Goal: Task Accomplishment & Management: Manage account settings

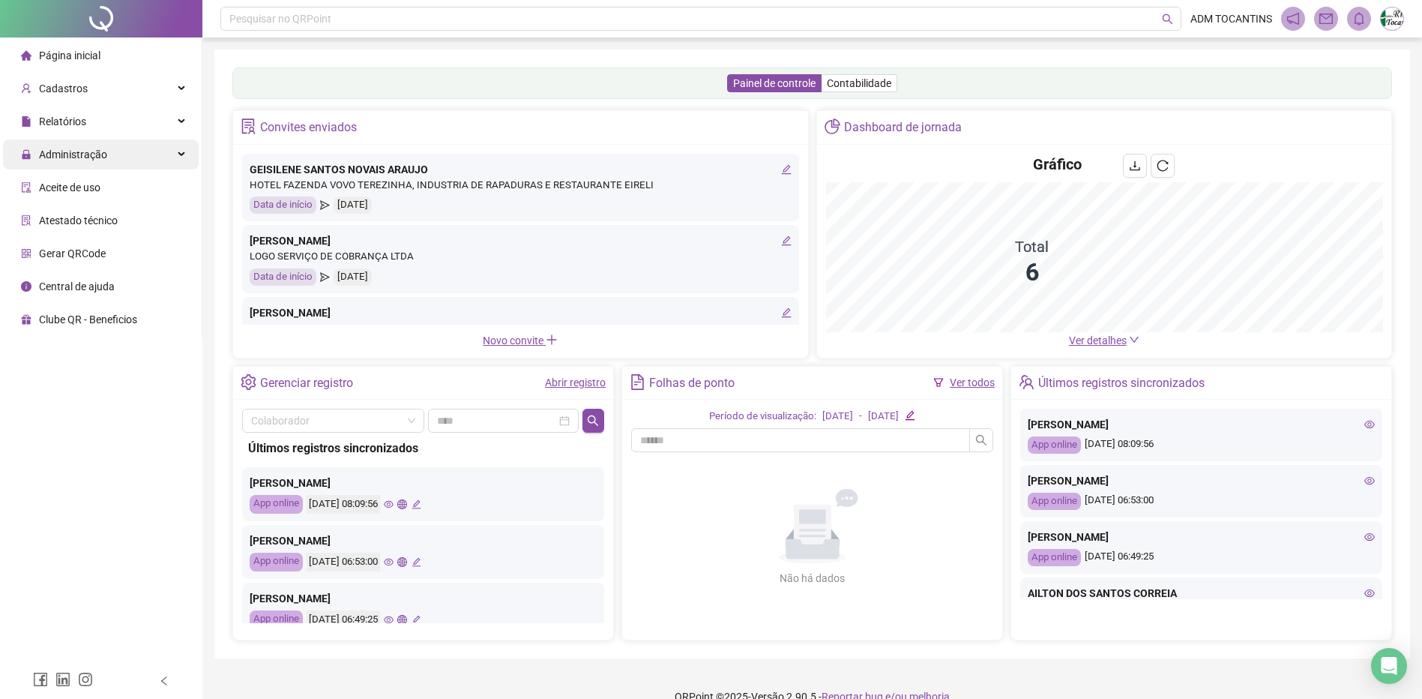
click at [177, 158] on div "Administração" at bounding box center [101, 154] width 196 height 30
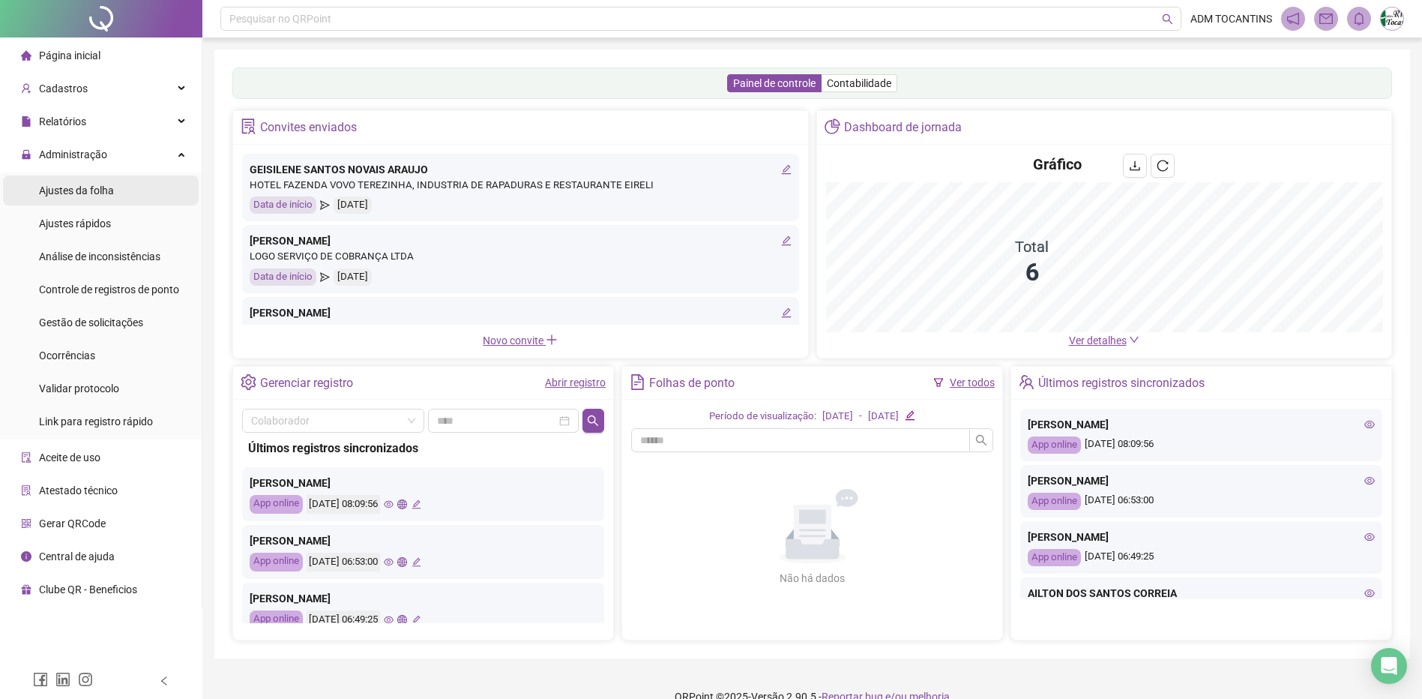
click at [120, 191] on li "Ajustes da folha" at bounding box center [101, 190] width 196 height 30
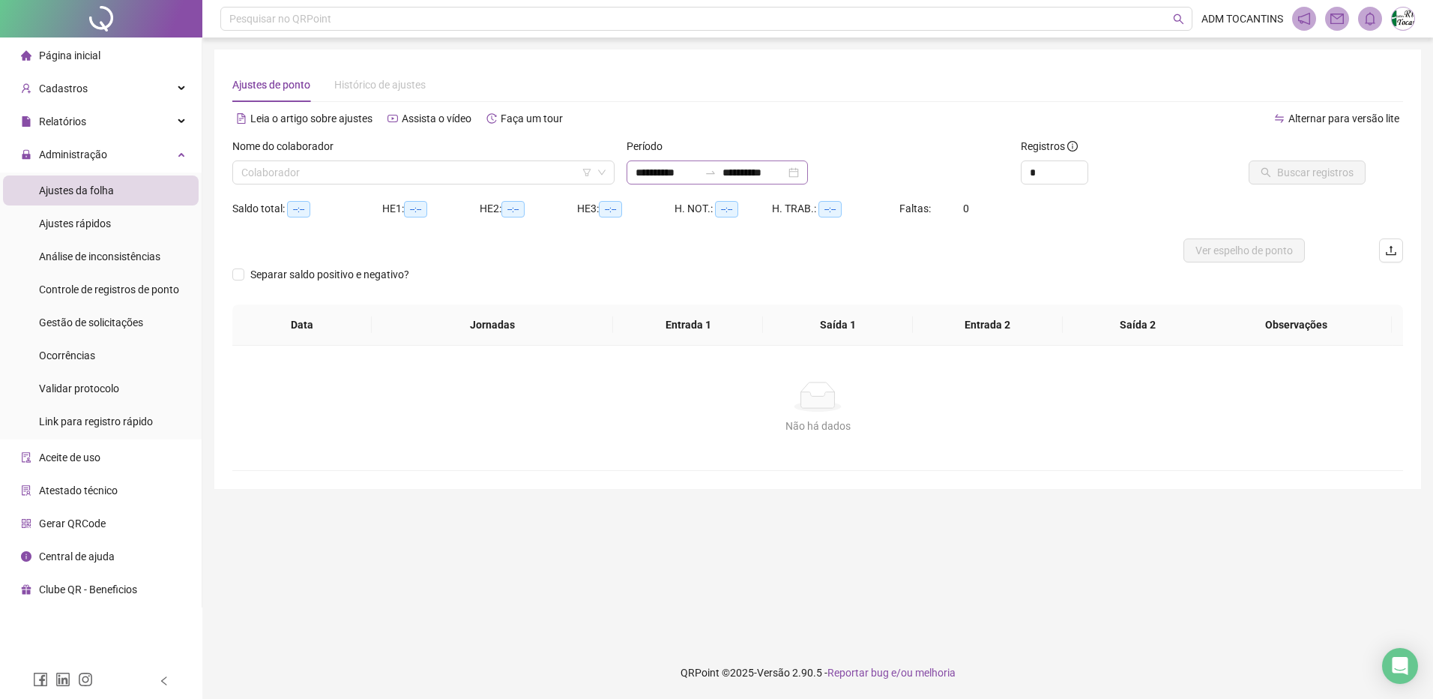
type input "**********"
click at [716, 174] on div at bounding box center [711, 172] width 24 height 12
click at [627, 187] on div "21" at bounding box center [627, 187] width 0 height 0
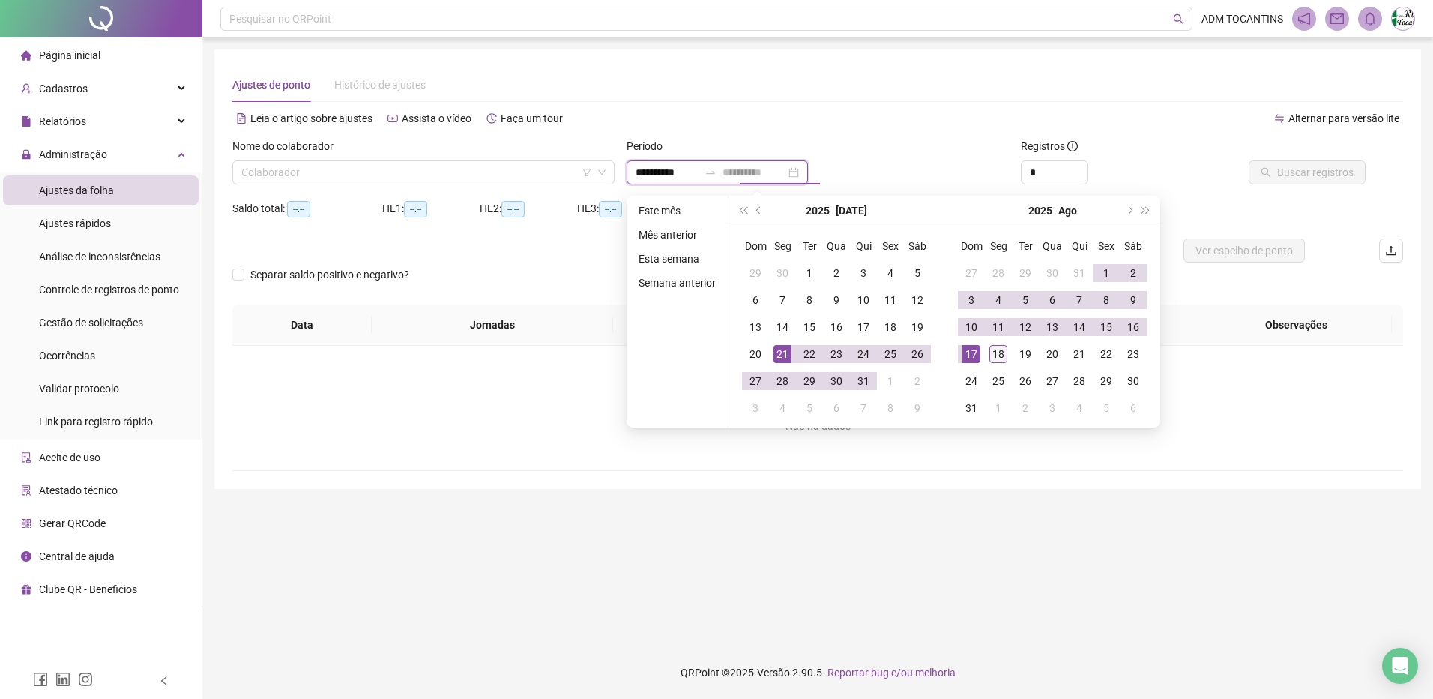
type input "**********"
click at [1005, 352] on div "18" at bounding box center [999, 354] width 18 height 18
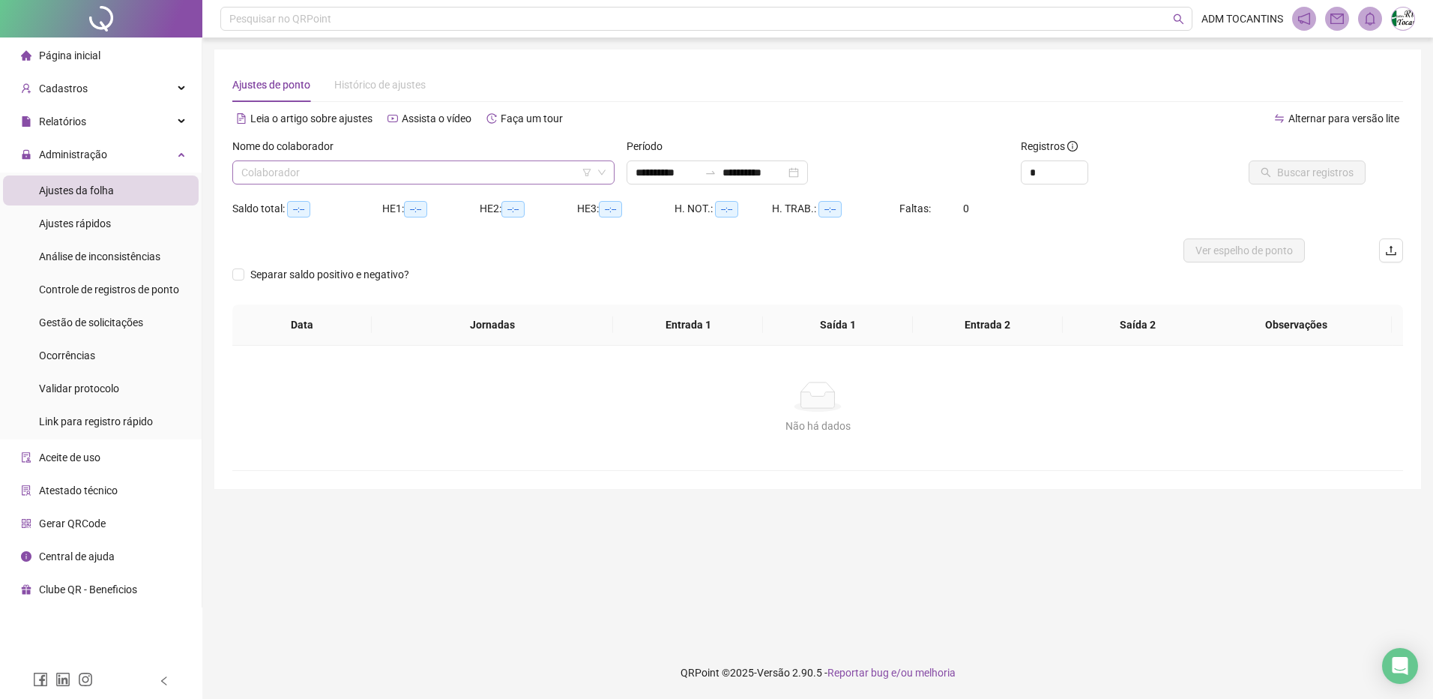
click at [408, 175] on input "search" at bounding box center [416, 172] width 351 height 22
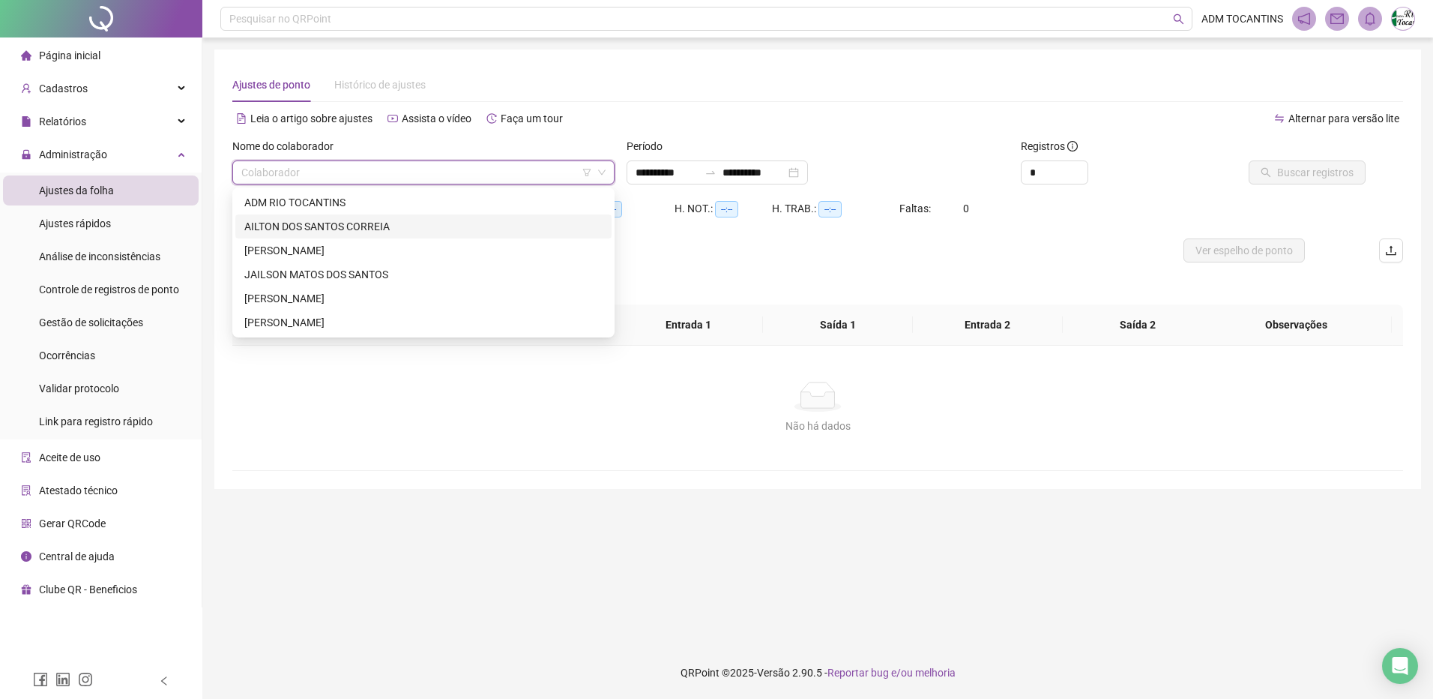
drag, startPoint x: 410, startPoint y: 226, endPoint x: 463, endPoint y: 227, distance: 52.5
click at [411, 226] on div "AILTON DOS SANTOS CORREIA" at bounding box center [423, 226] width 358 height 16
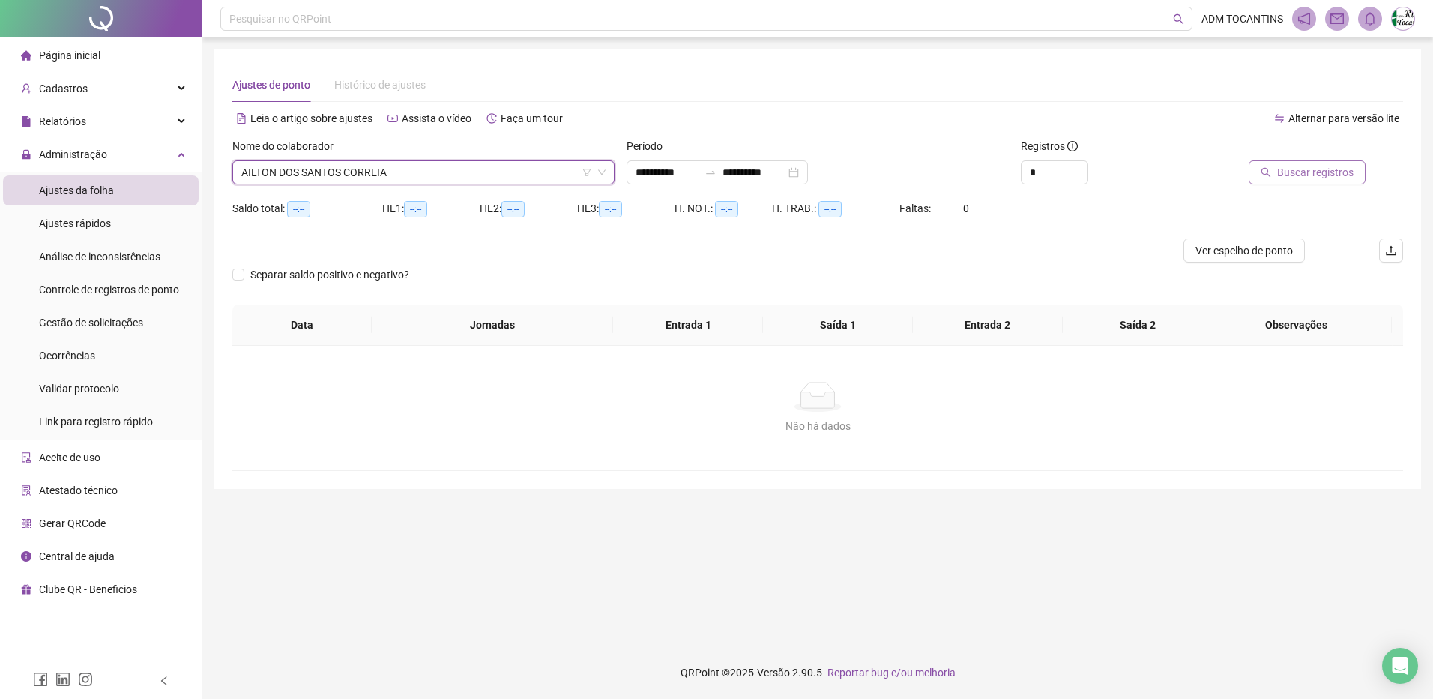
click at [1297, 172] on span "Buscar registros" at bounding box center [1315, 172] width 76 height 16
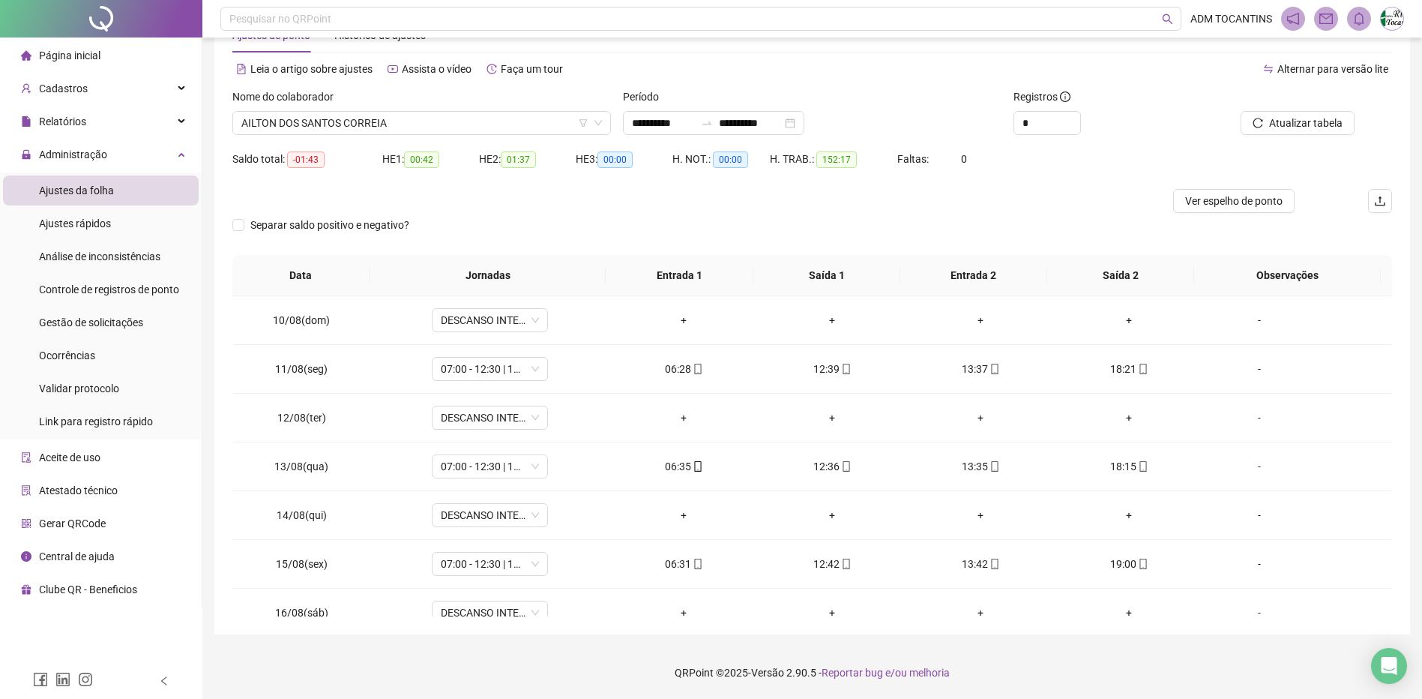
scroll to position [1093, 0]
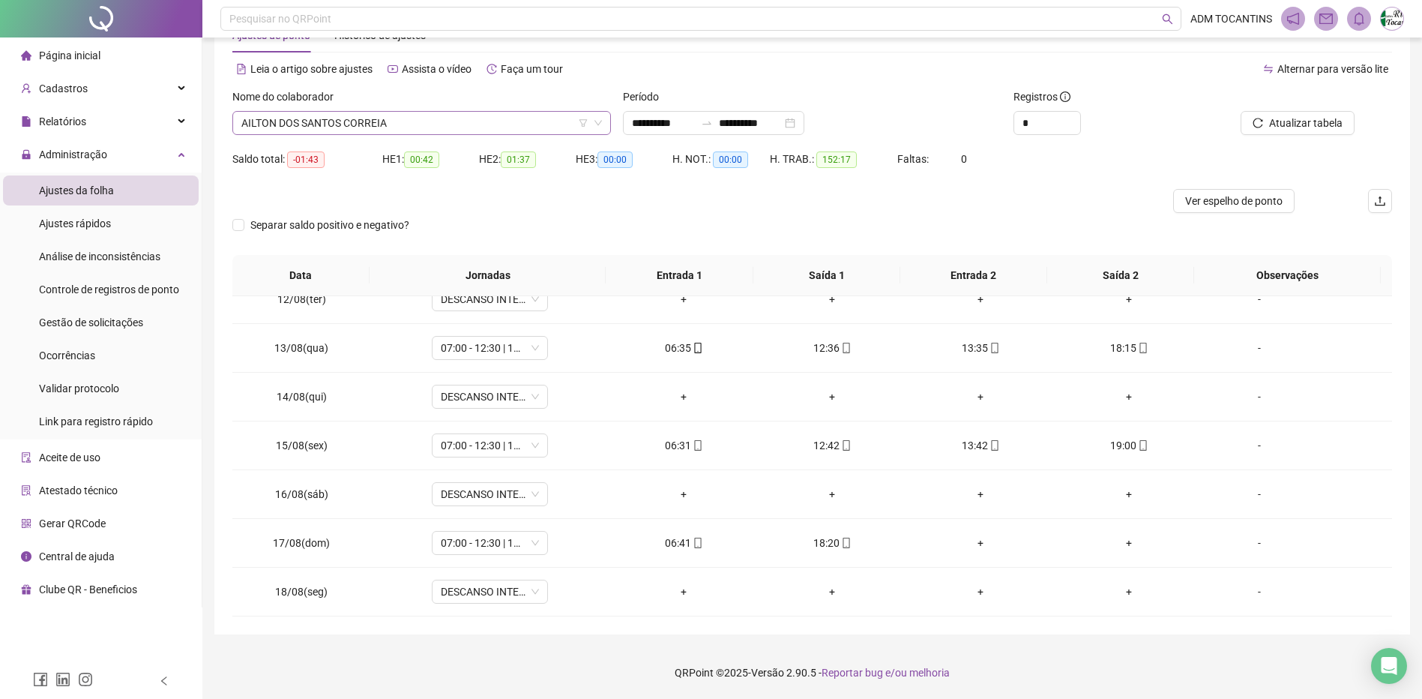
click at [427, 127] on span "AILTON DOS SANTOS CORREIA" at bounding box center [421, 123] width 361 height 22
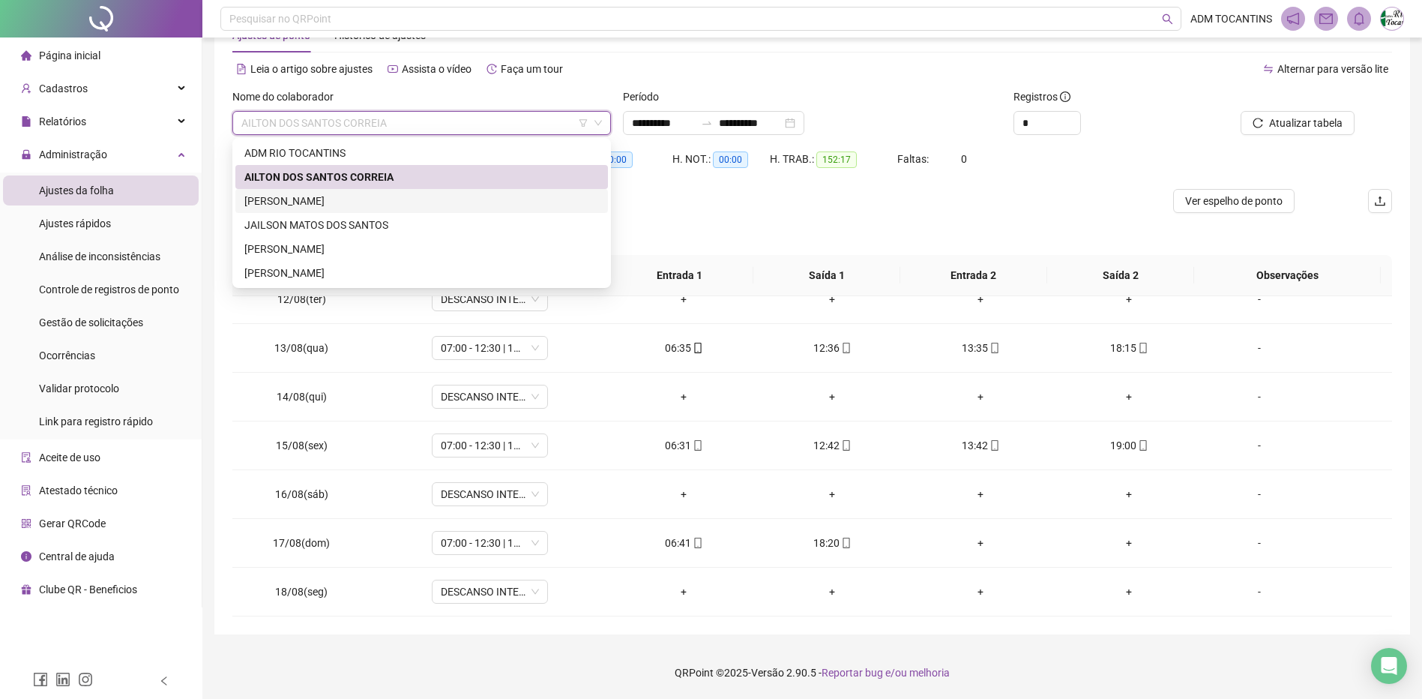
click at [422, 199] on div "[PERSON_NAME]" at bounding box center [421, 201] width 355 height 16
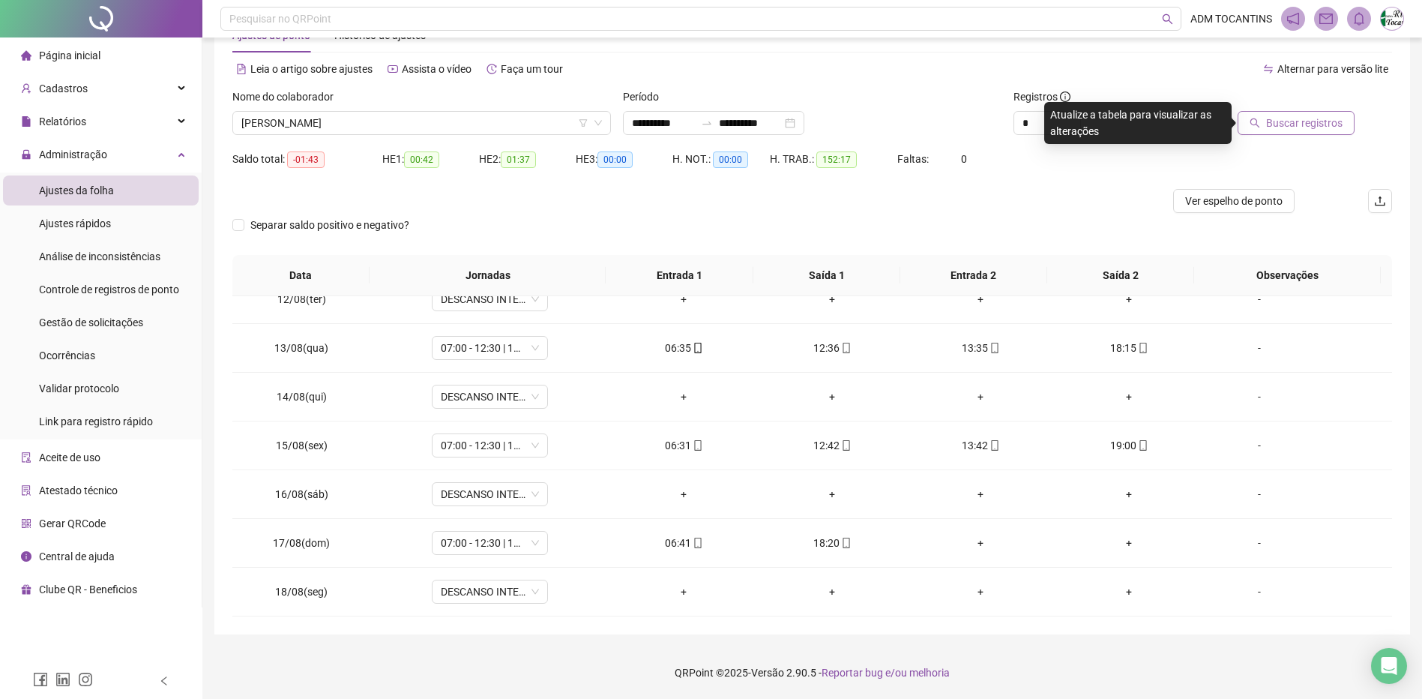
click at [1289, 120] on span "Buscar registros" at bounding box center [1304, 123] width 76 height 16
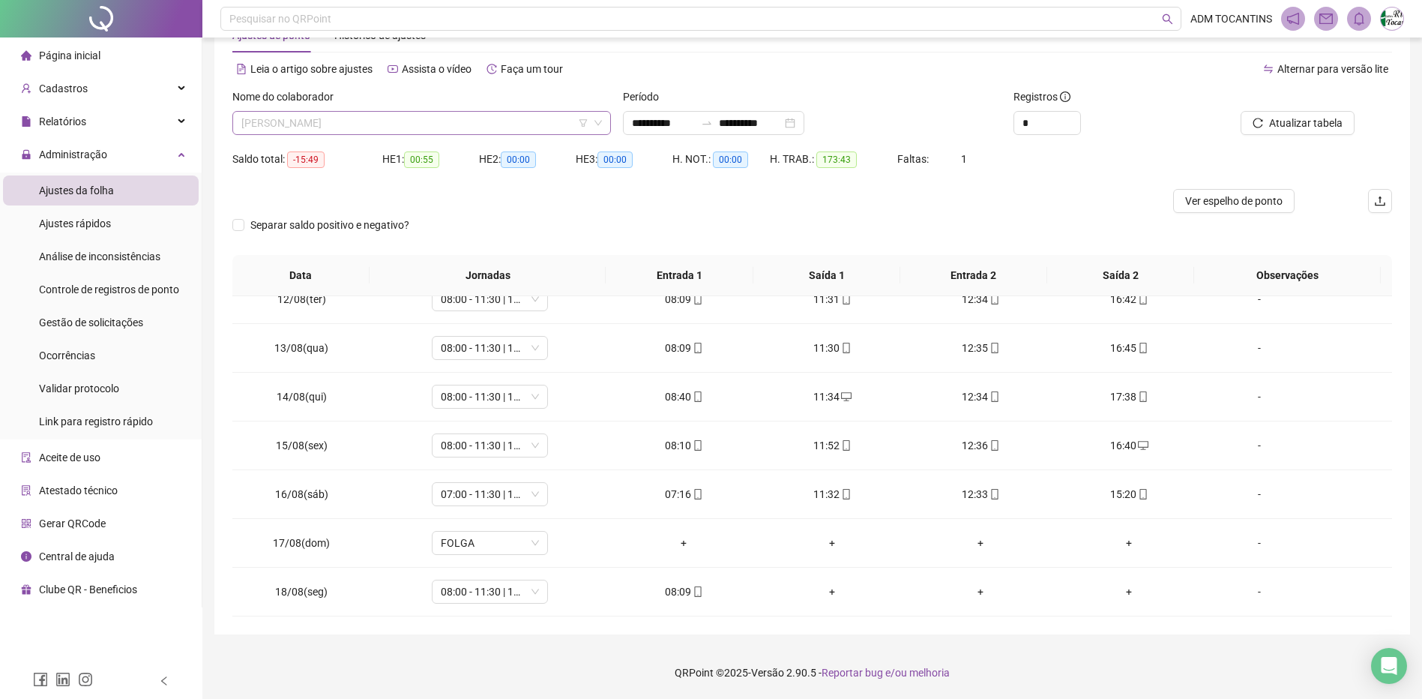
click at [433, 125] on span "[PERSON_NAME]" at bounding box center [421, 123] width 361 height 22
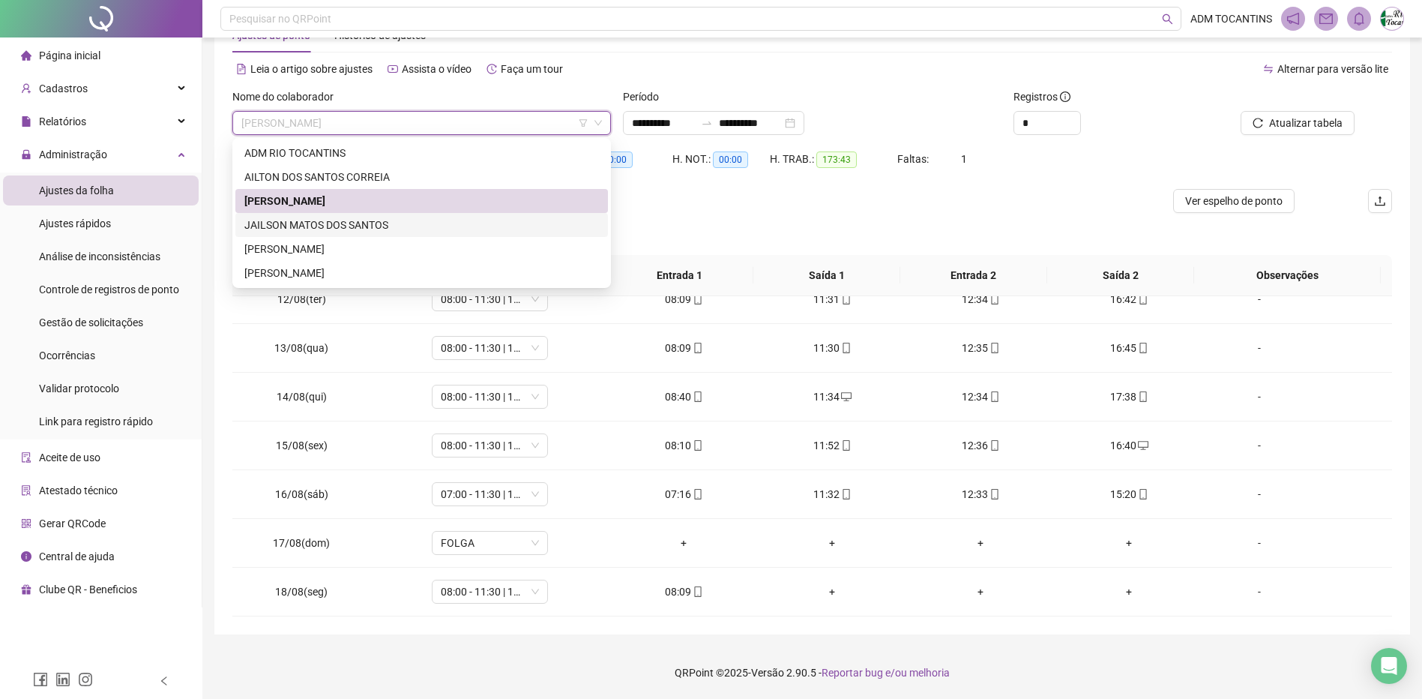
click at [435, 226] on div "JAILSON MATOS DOS SANTOS" at bounding box center [421, 225] width 355 height 16
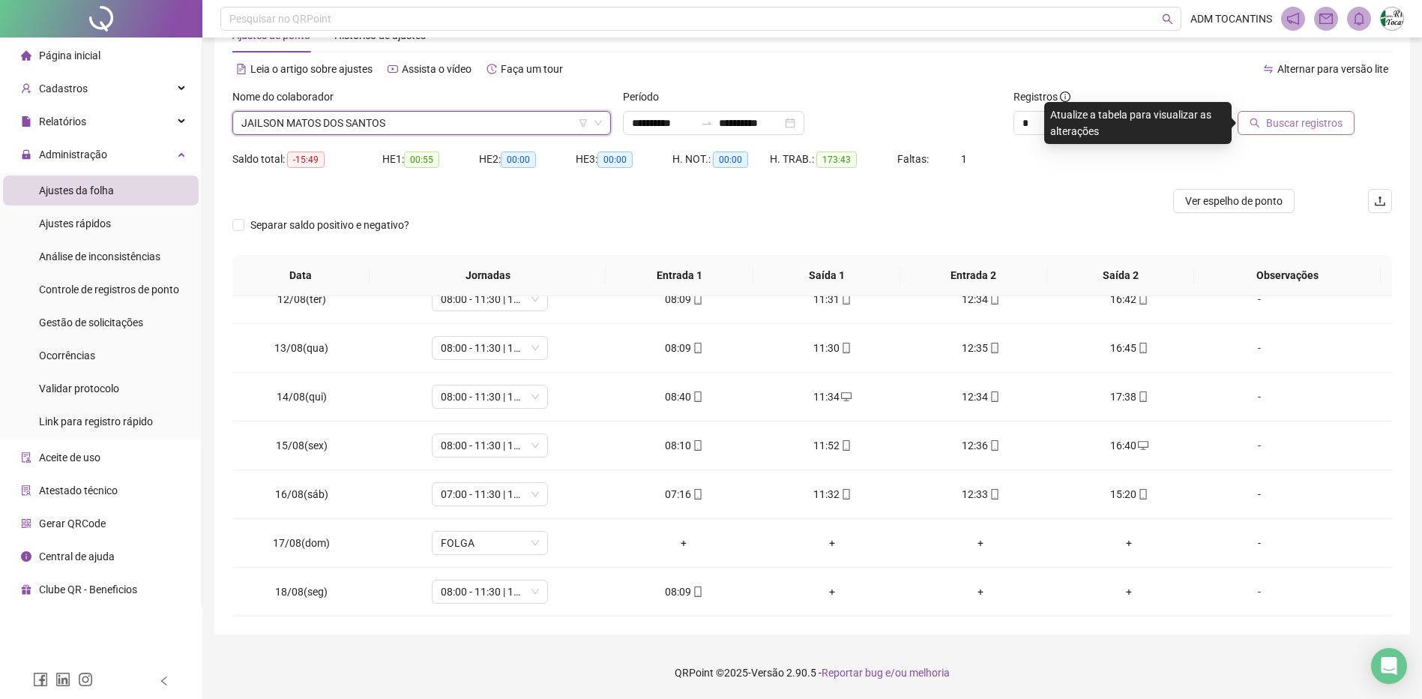
click at [1288, 125] on span "Buscar registros" at bounding box center [1304, 123] width 76 height 16
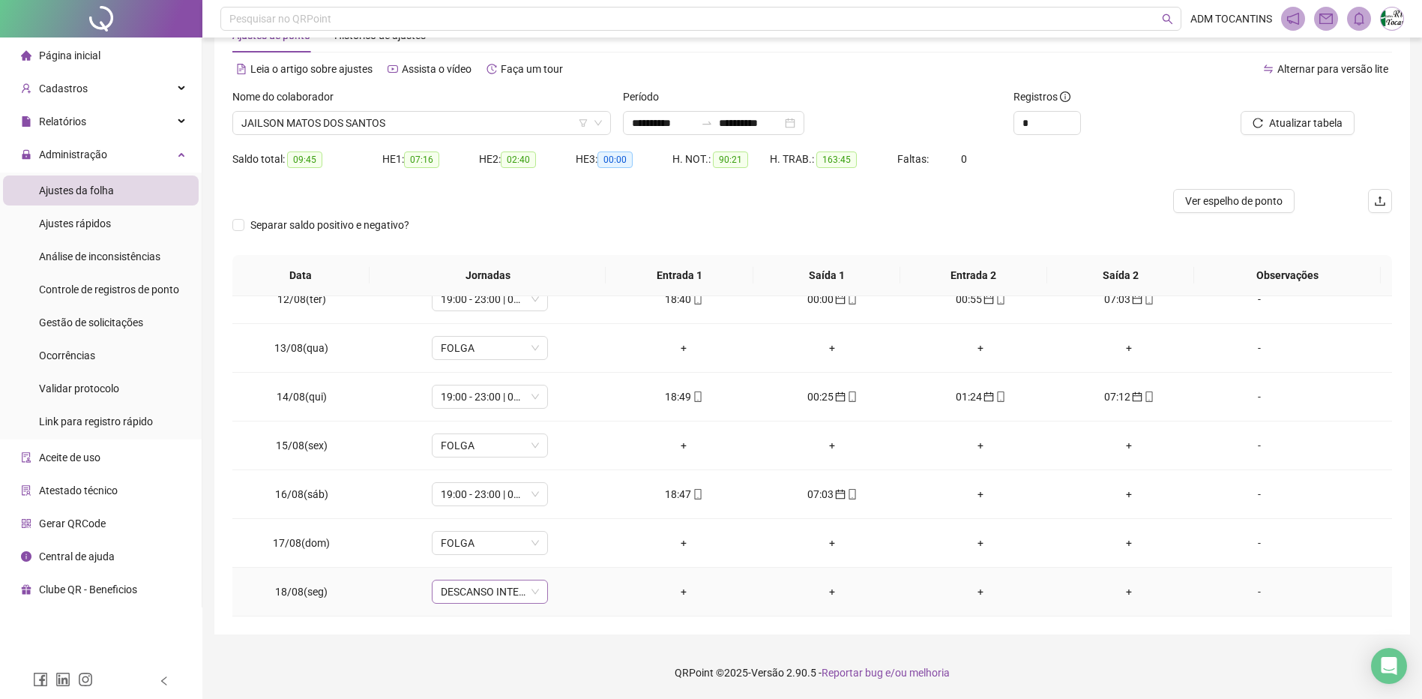
click at [469, 594] on span "DESCANSO INTER-JORNADA" at bounding box center [490, 591] width 98 height 22
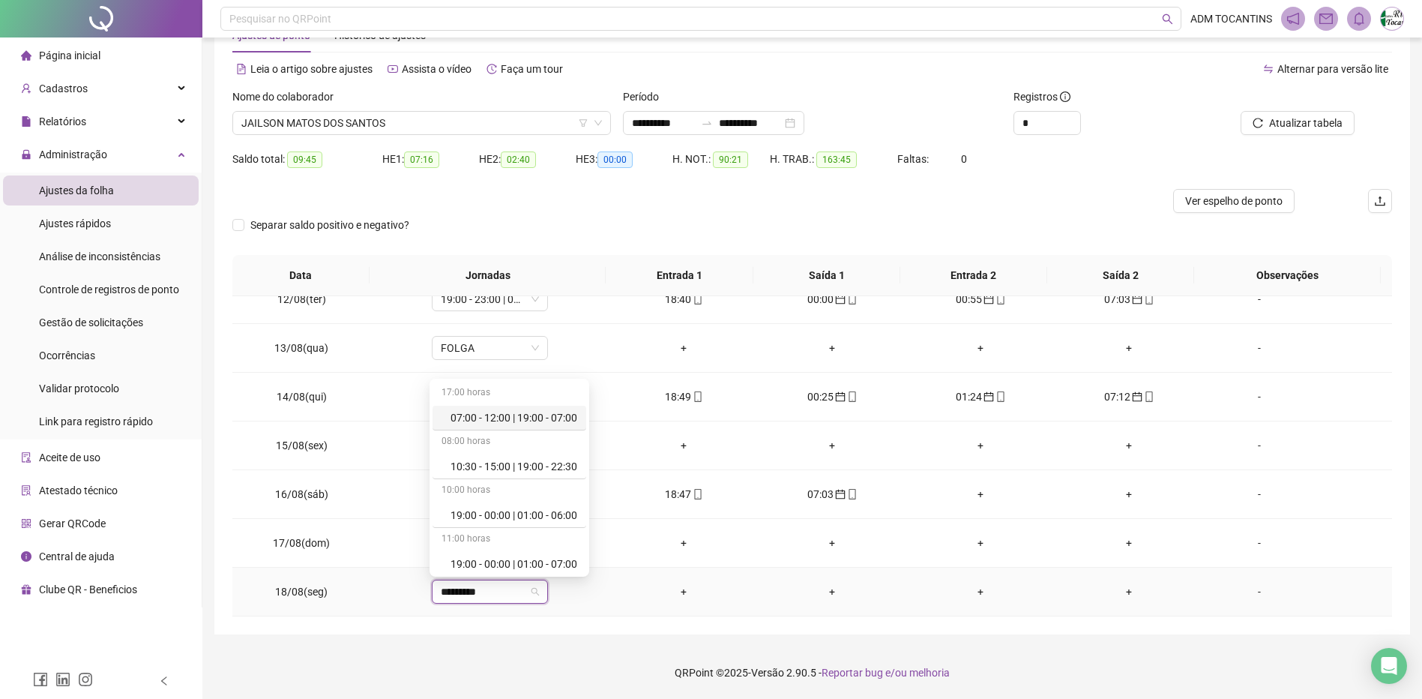
type input "**********"
click at [486, 555] on div "19:00 - 23:00 | 00:00 - 07:00" at bounding box center [514, 560] width 127 height 16
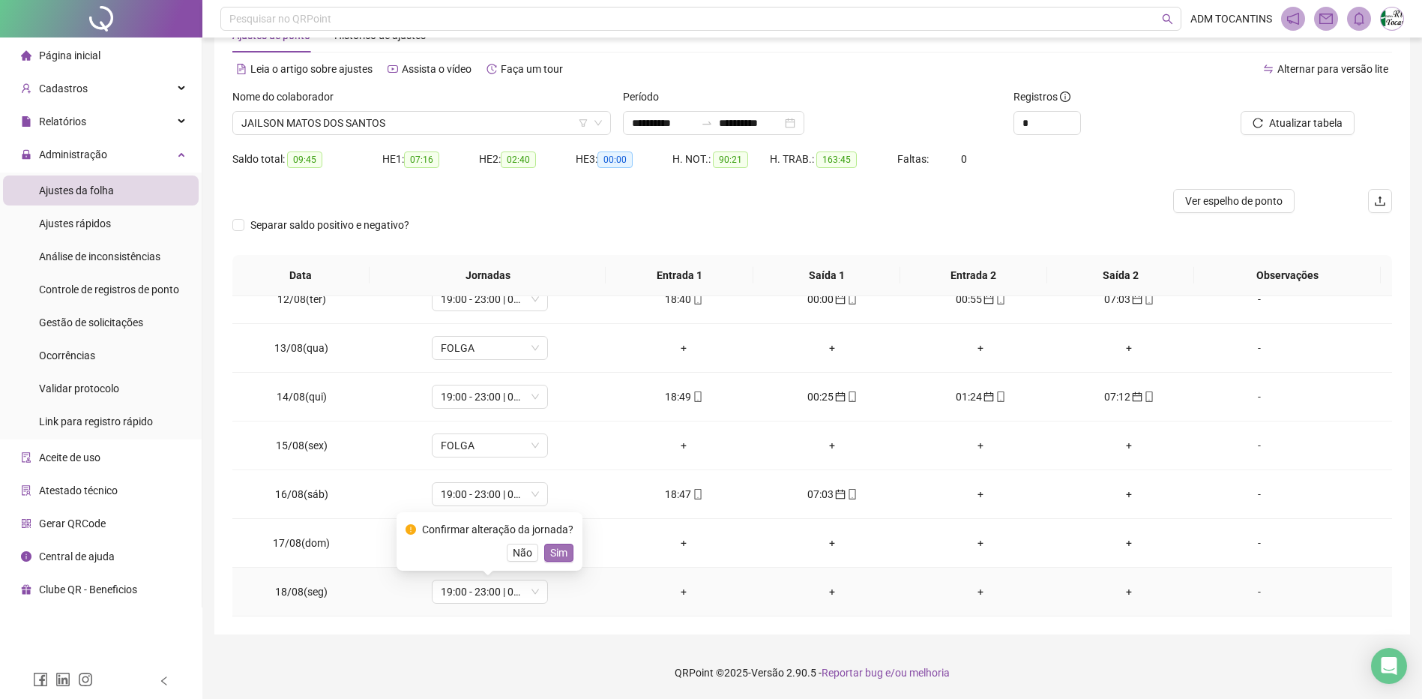
click at [555, 546] on span "Sim" at bounding box center [558, 552] width 17 height 16
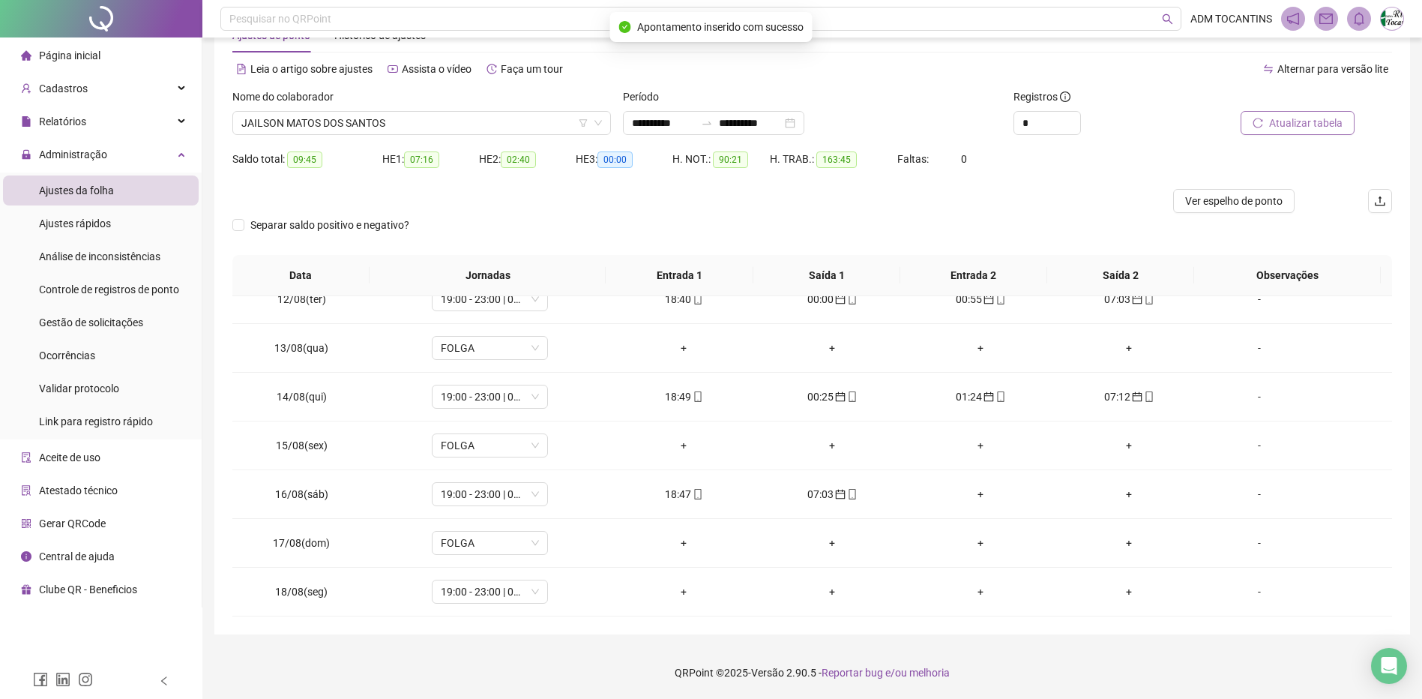
click at [1309, 127] on span "Atualizar tabela" at bounding box center [1305, 123] width 73 height 16
click at [411, 123] on span "JAILSON MATOS DOS SANTOS" at bounding box center [421, 123] width 361 height 22
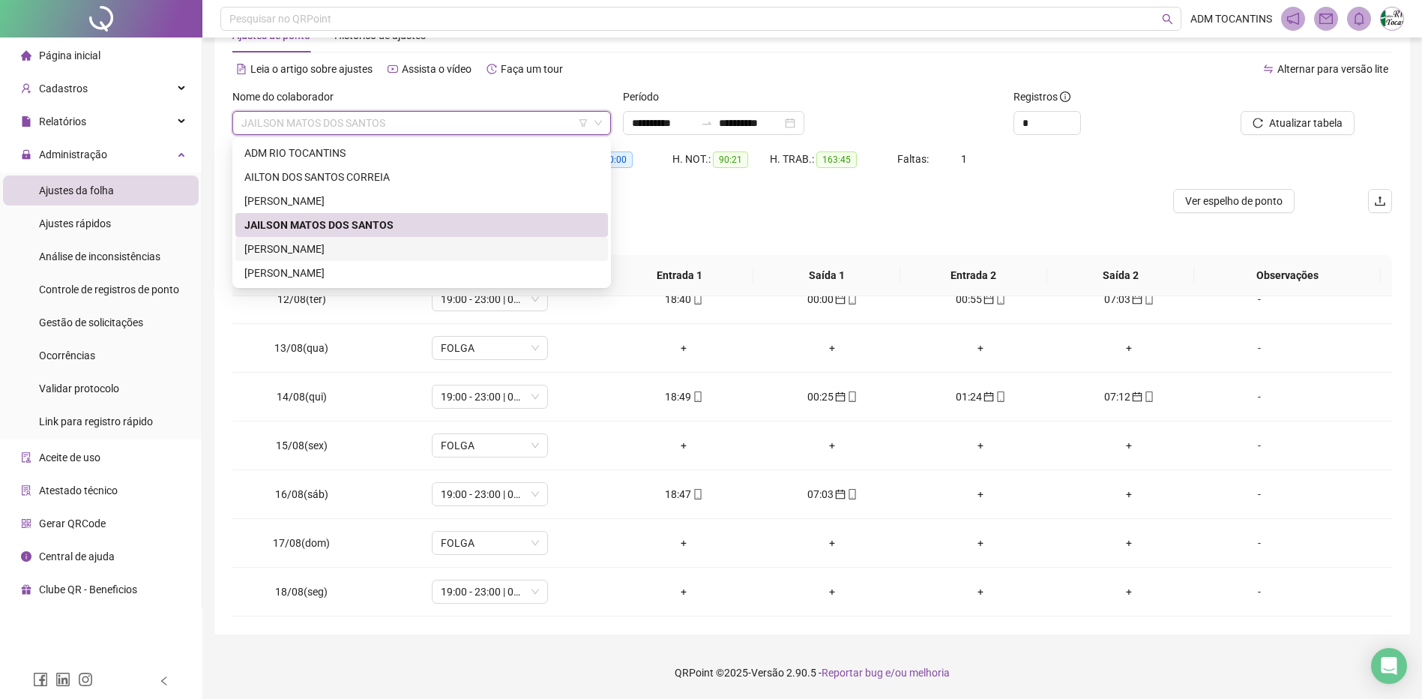
click at [401, 241] on div "[PERSON_NAME]" at bounding box center [421, 249] width 355 height 16
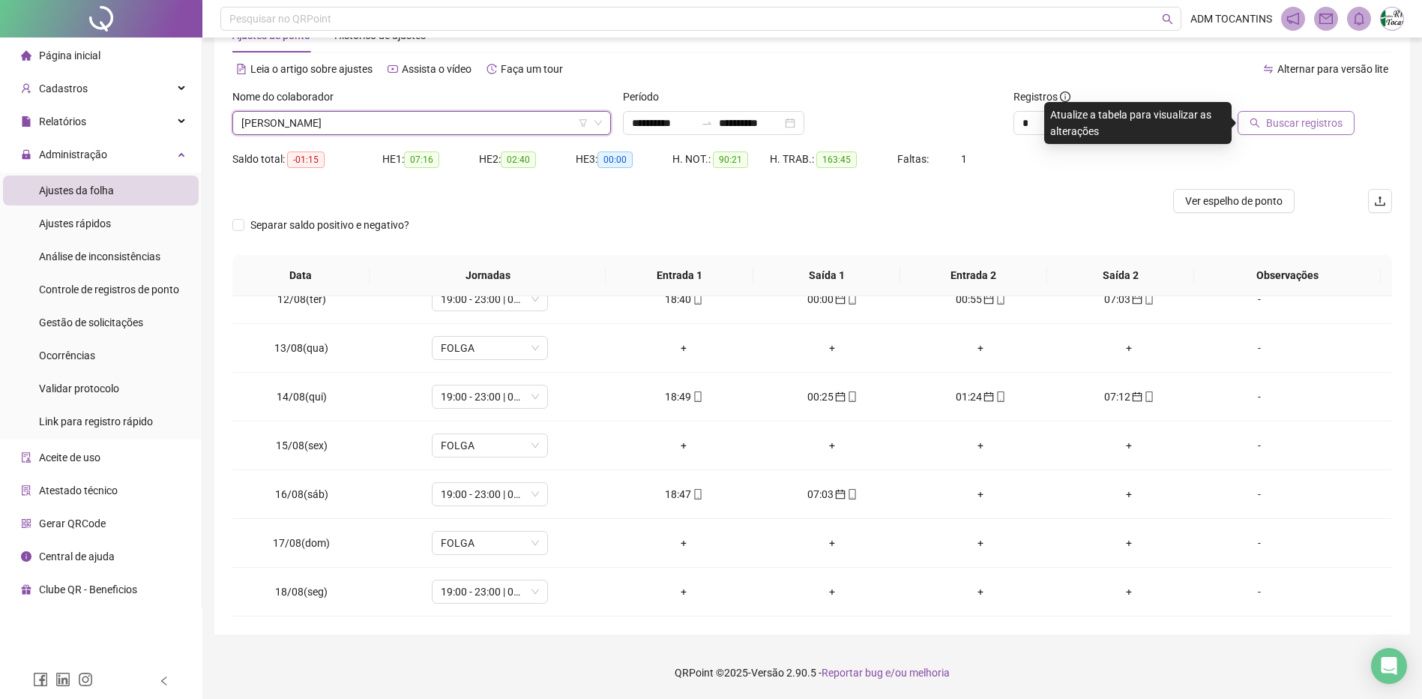
click at [1298, 122] on span "Buscar registros" at bounding box center [1304, 123] width 76 height 16
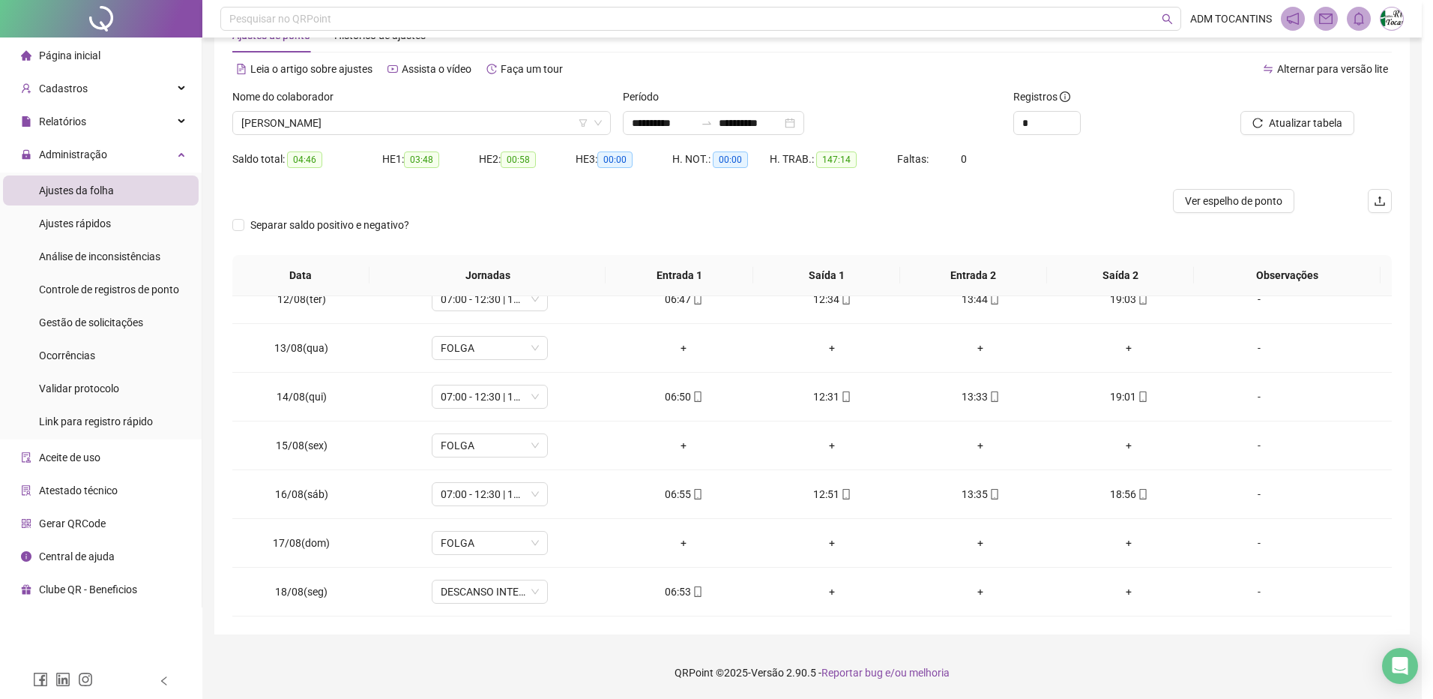
click at [490, 590] on div "Buscando registros Os registros de ponto estão sendo buscados... OK" at bounding box center [716, 349] width 1433 height 699
click at [490, 590] on span "DESCANSO INTER-JORNADA" at bounding box center [490, 591] width 98 height 22
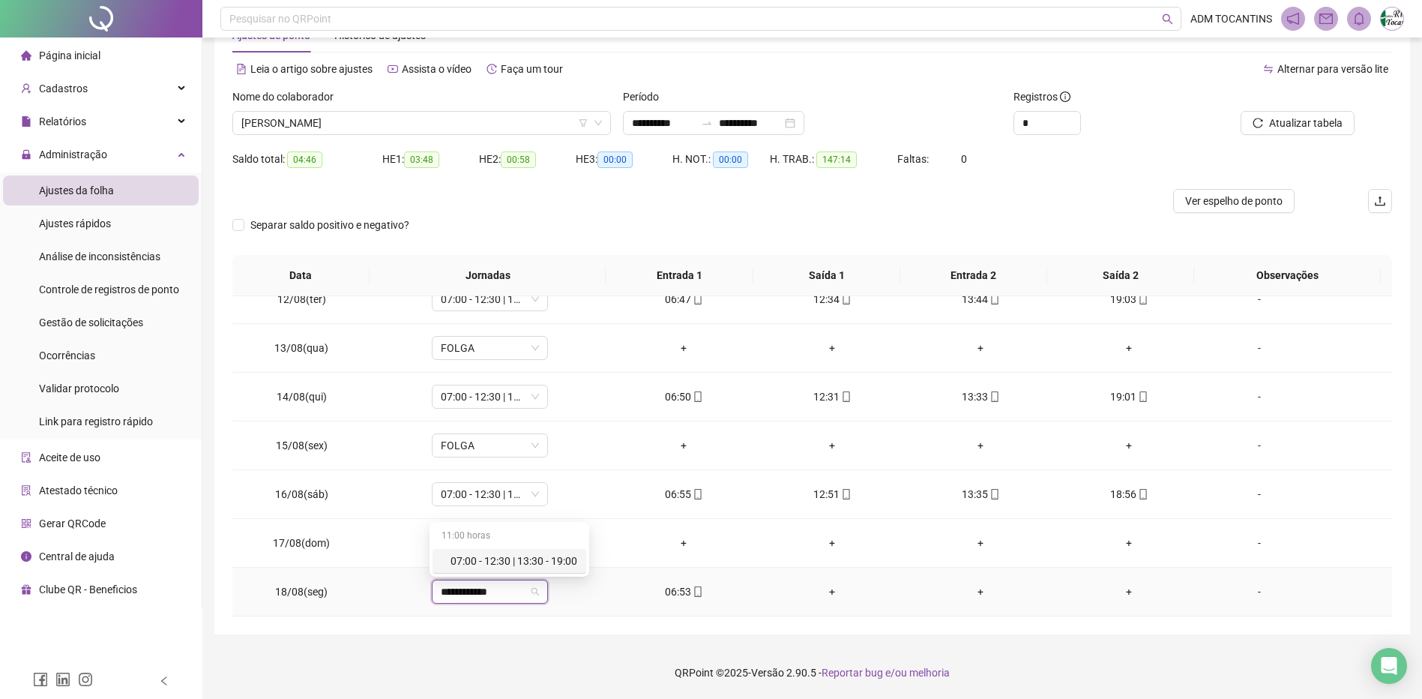
type input "**********"
click at [520, 562] on div "07:00 - 12:30 | 13:30 - 19:00" at bounding box center [514, 560] width 127 height 16
click at [558, 554] on span "Sim" at bounding box center [558, 552] width 17 height 16
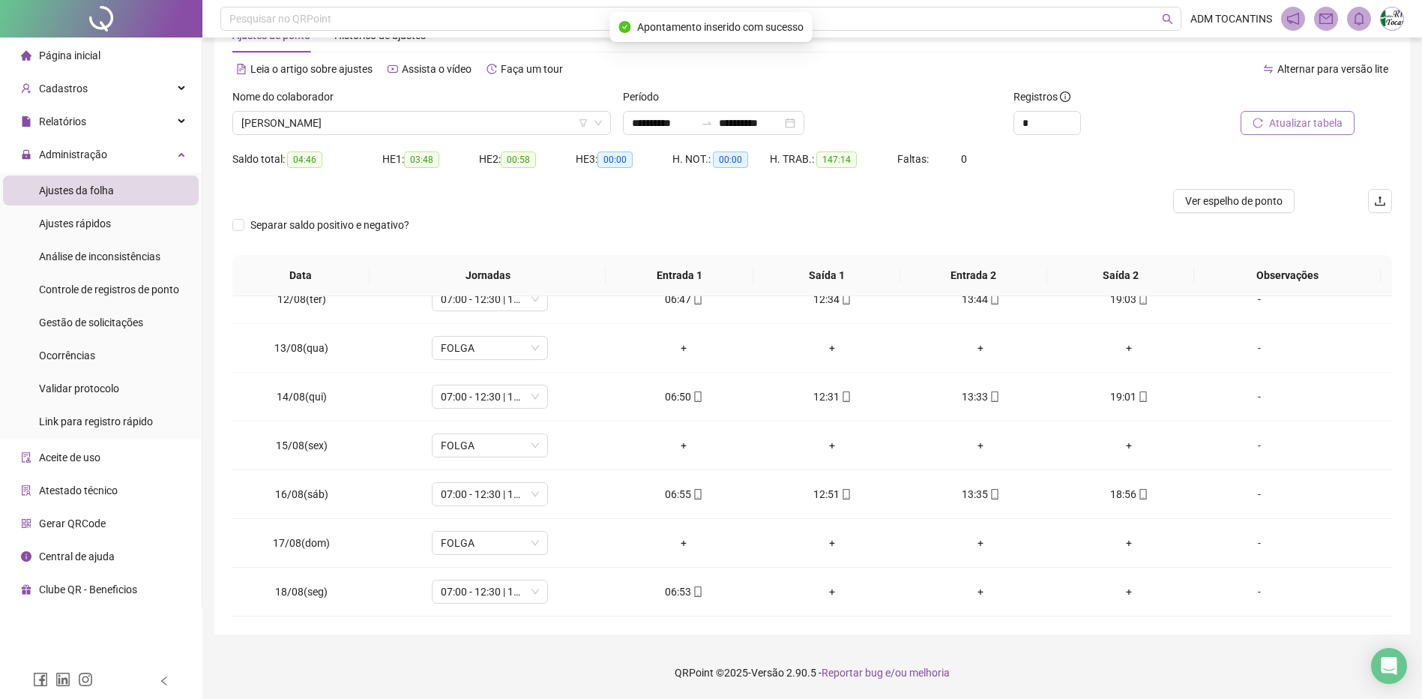
click at [1308, 124] on span "Atualizar tabela" at bounding box center [1305, 123] width 73 height 16
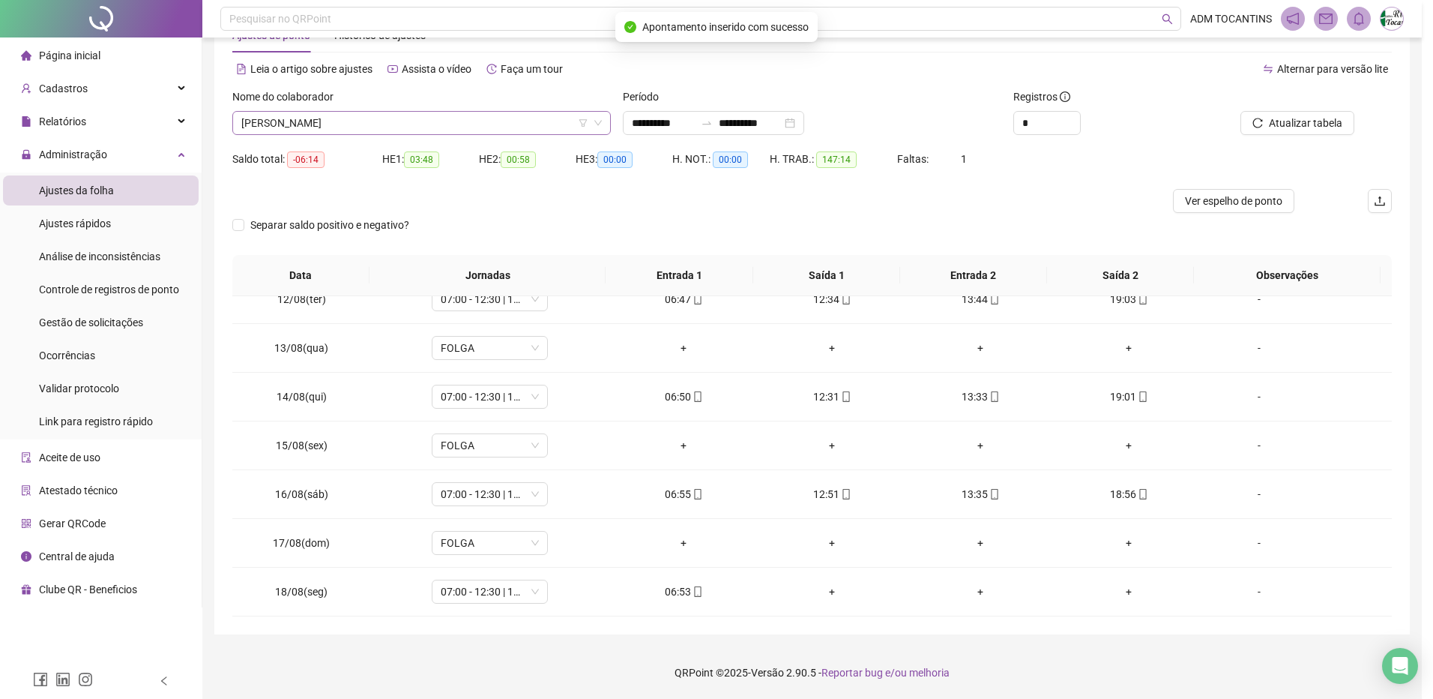
click at [376, 117] on span "[PERSON_NAME]" at bounding box center [421, 123] width 361 height 22
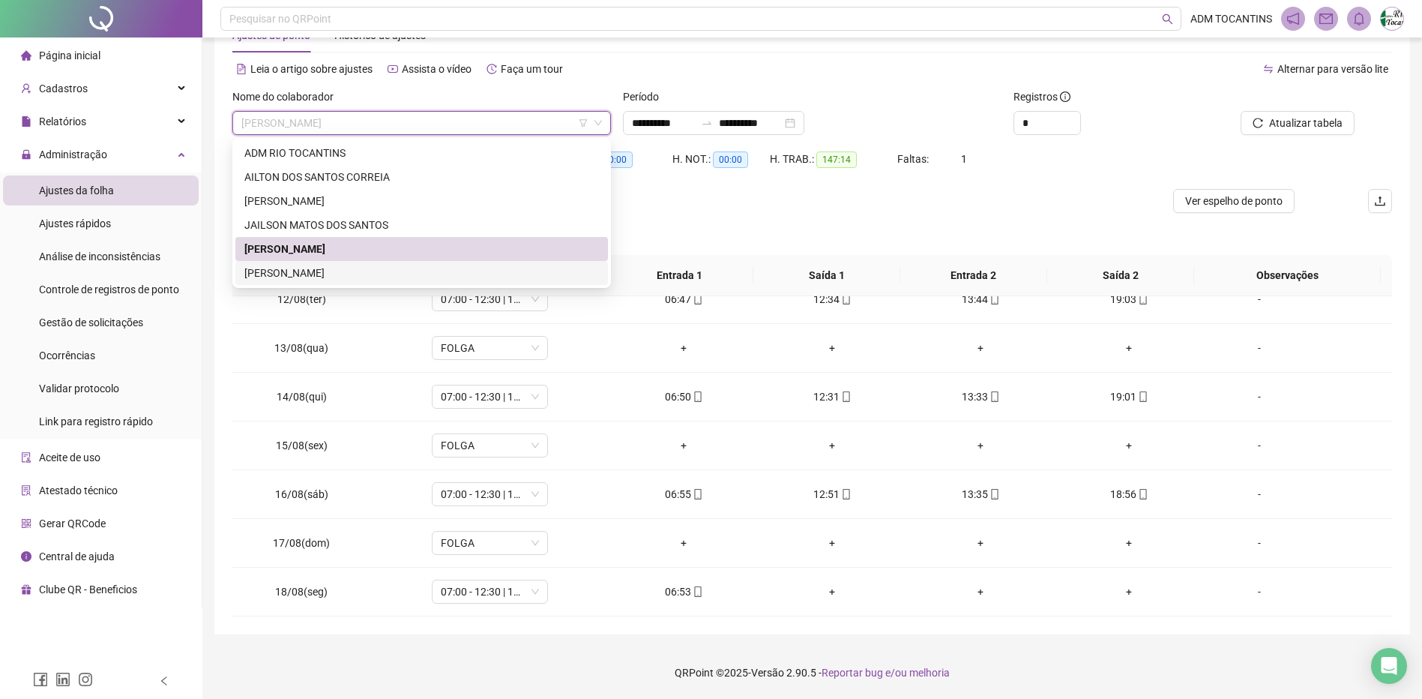
click at [407, 278] on div "[PERSON_NAME]" at bounding box center [421, 273] width 355 height 16
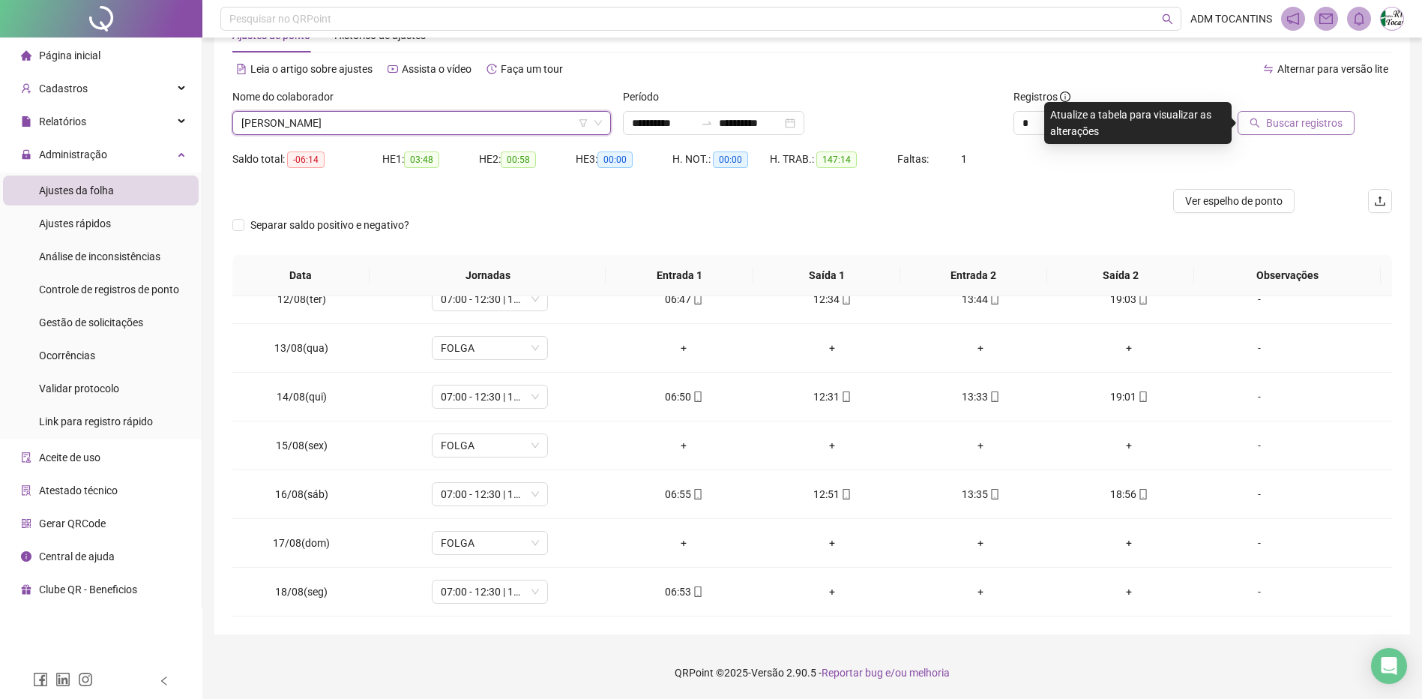
click at [1283, 123] on span "Buscar registros" at bounding box center [1304, 123] width 76 height 16
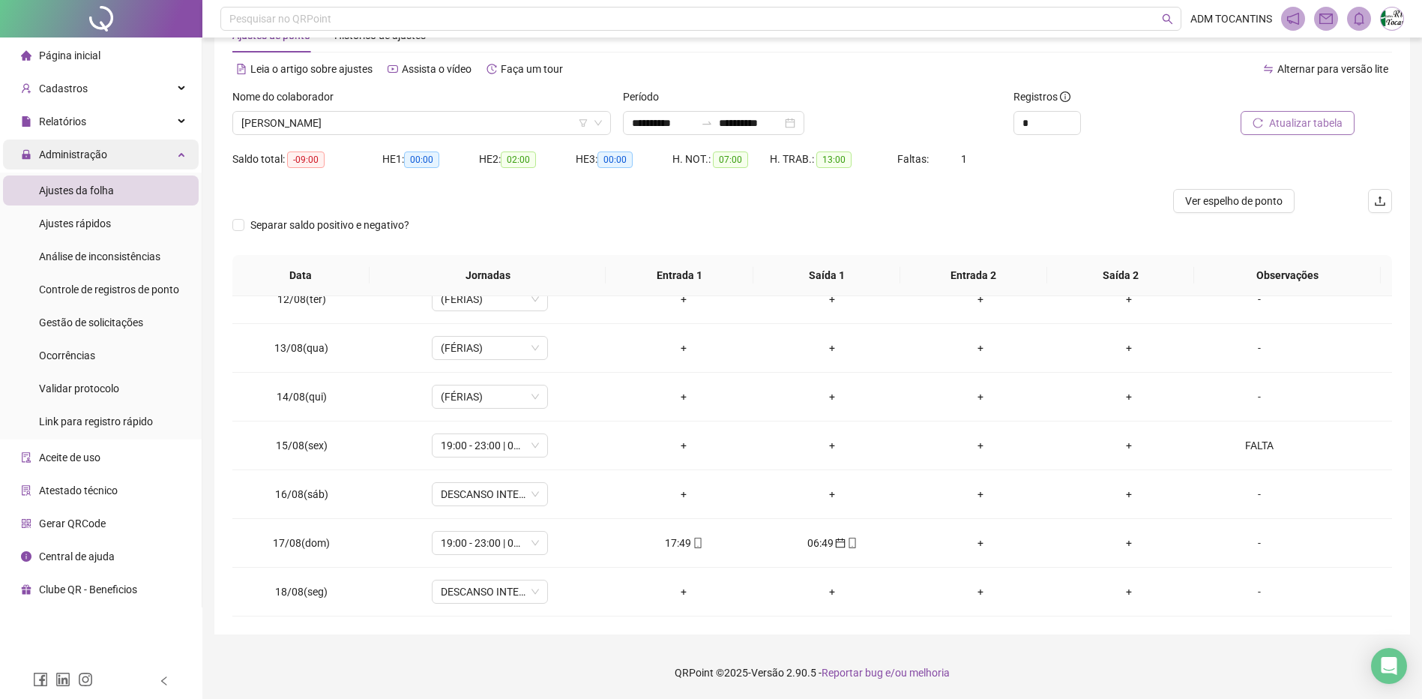
click at [172, 155] on div "Administração" at bounding box center [101, 154] width 196 height 30
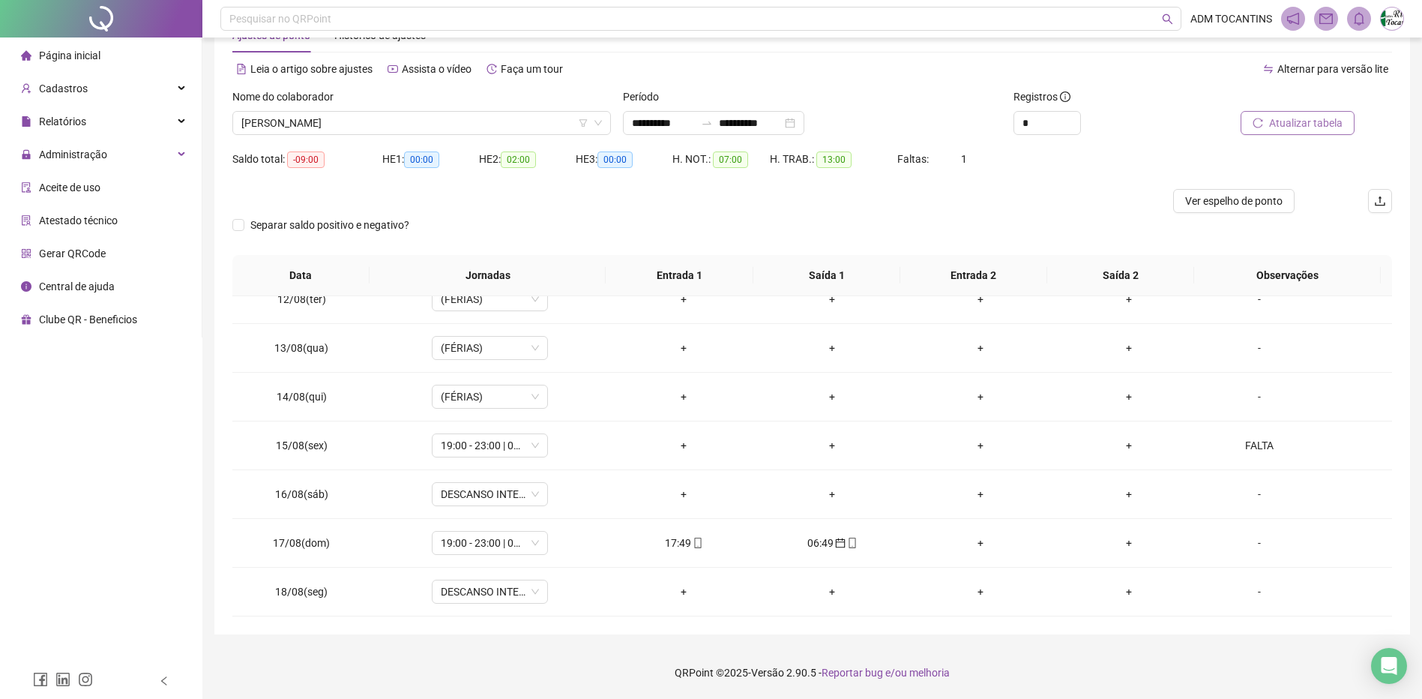
click at [92, 54] on span "Página inicial" at bounding box center [69, 55] width 61 height 12
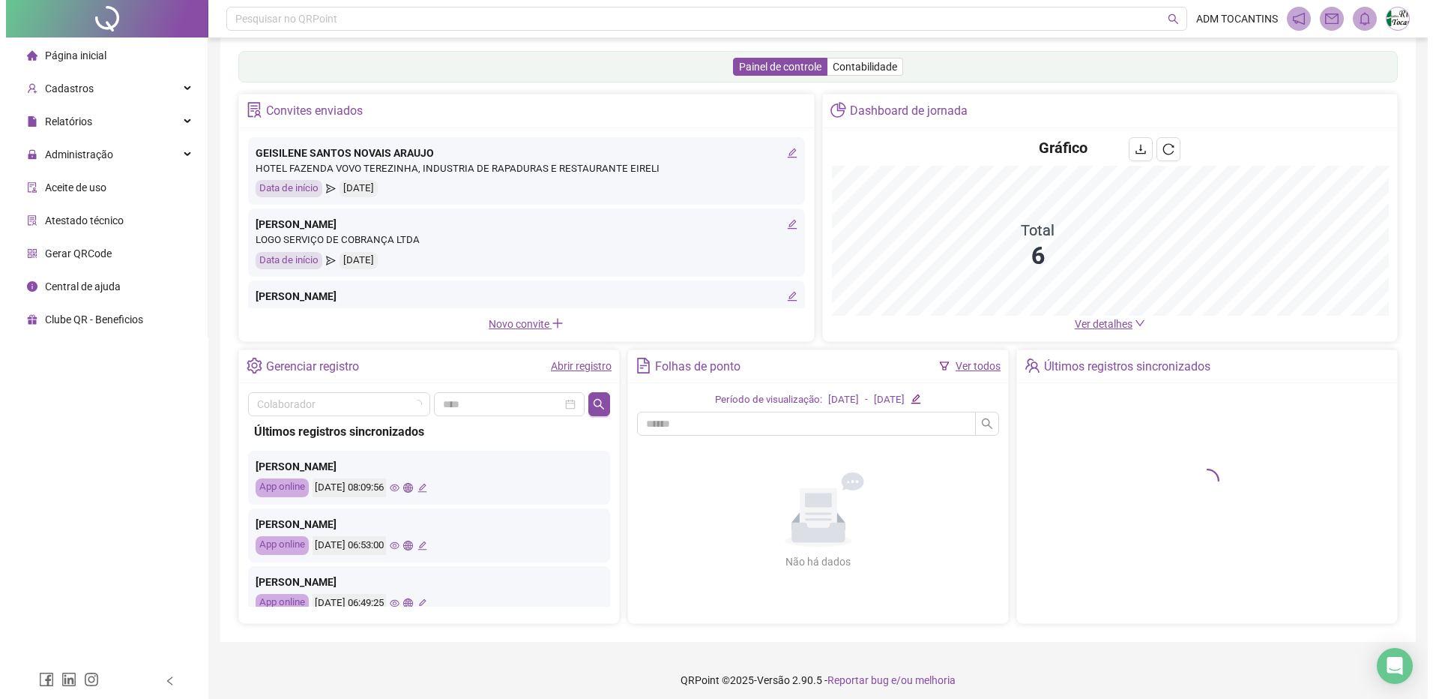
scroll to position [24, 0]
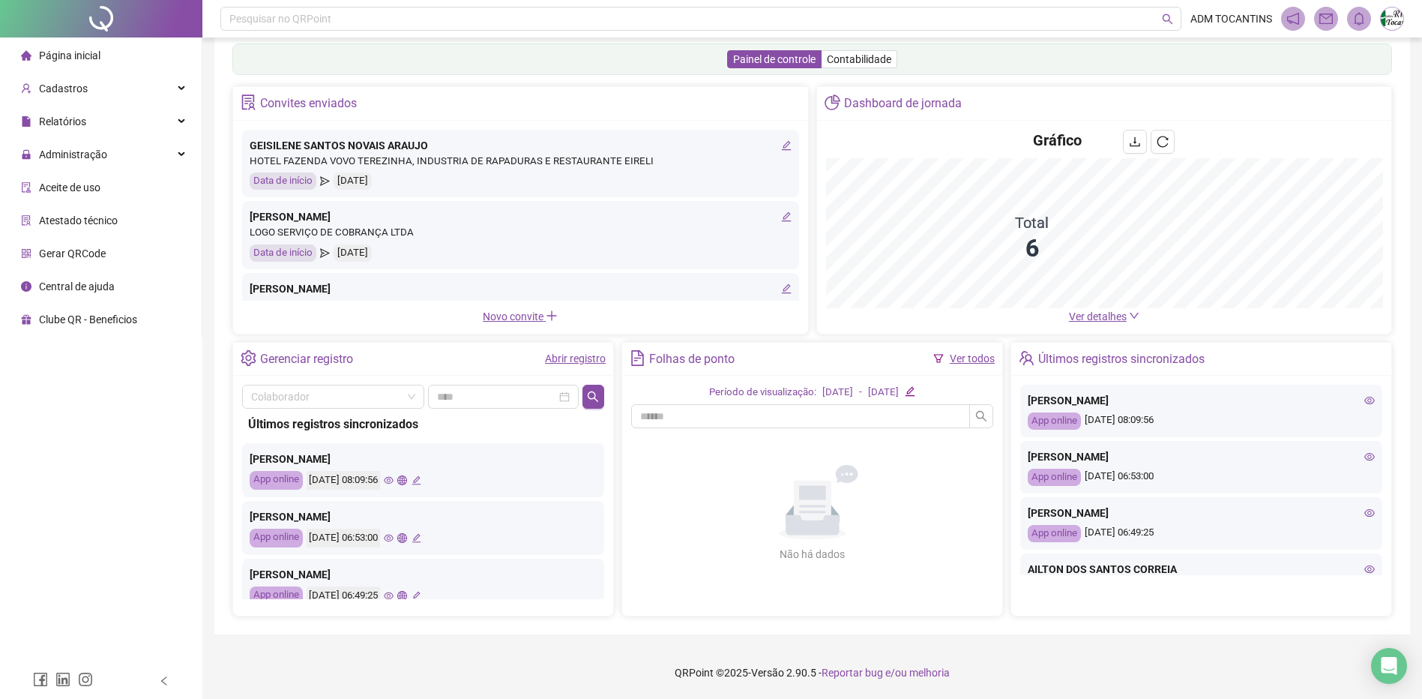
click at [1397, 18] on img at bounding box center [1392, 18] width 22 height 22
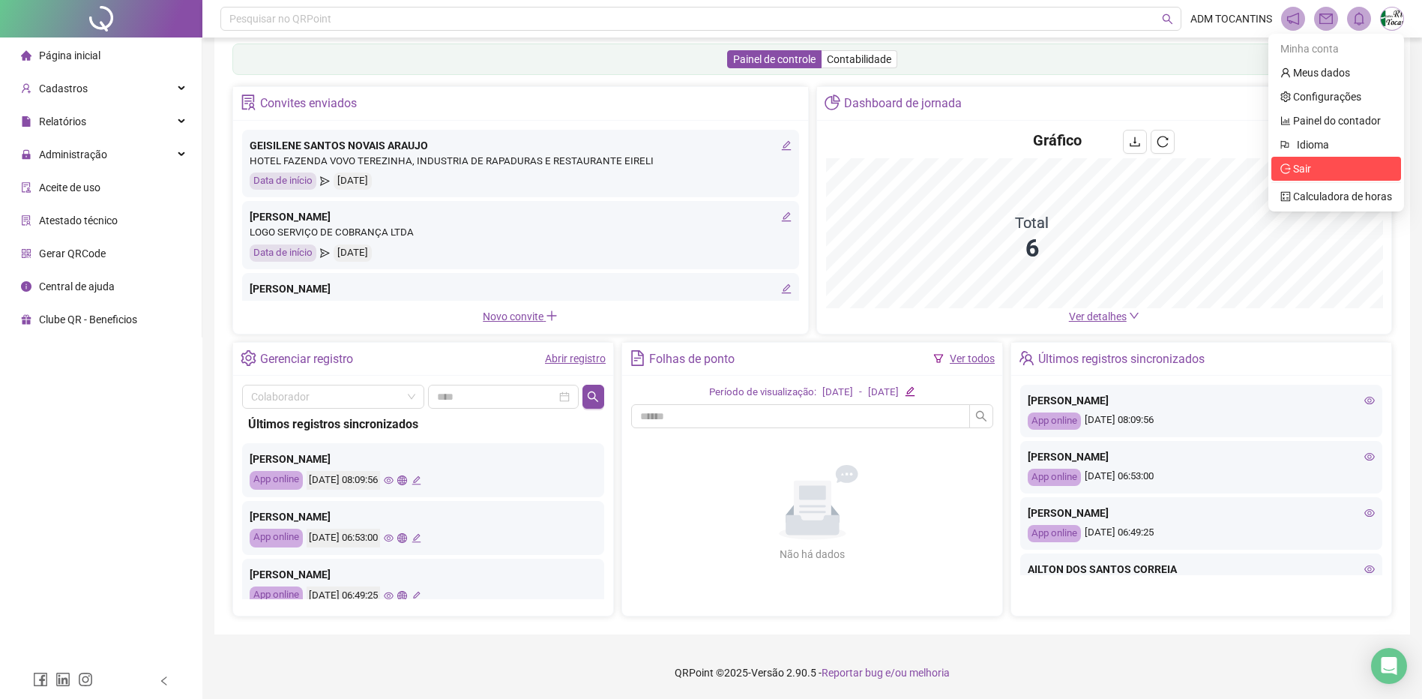
click at [1314, 166] on span "Sair" at bounding box center [1336, 168] width 112 height 16
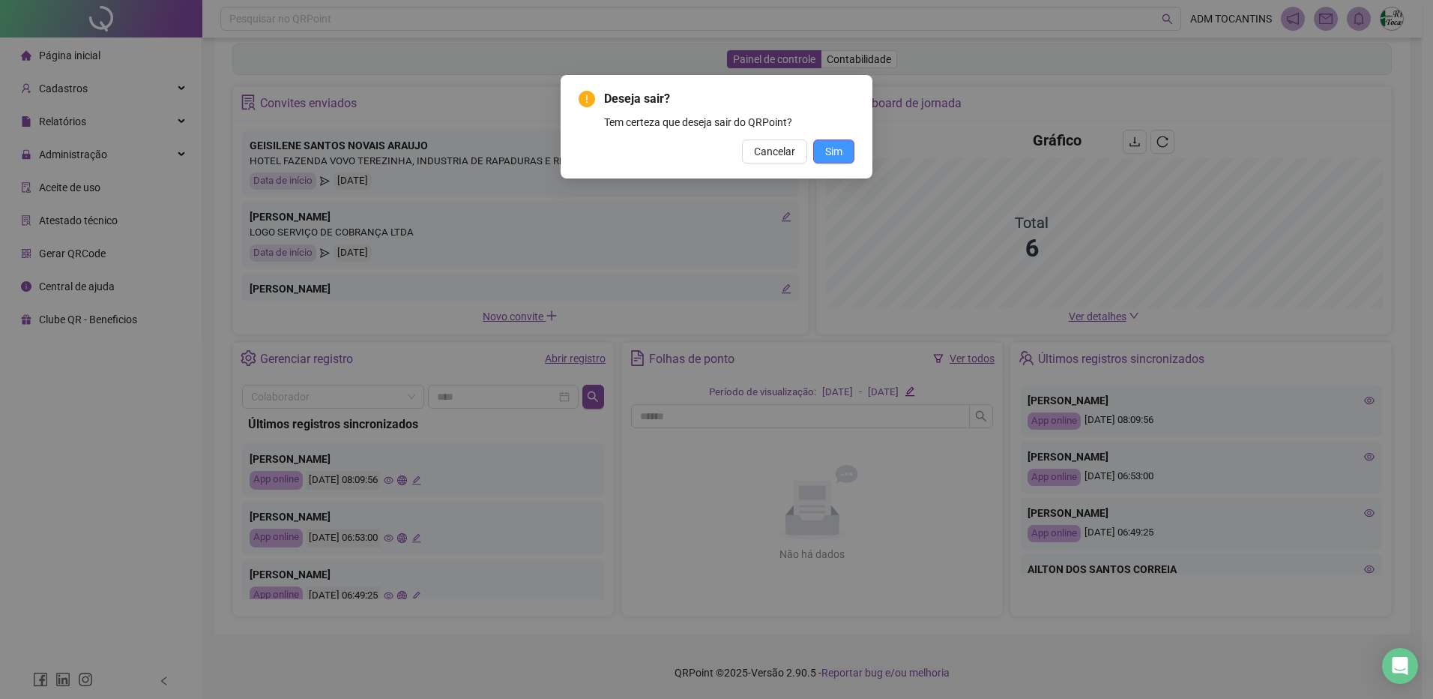
click at [844, 155] on button "Sim" at bounding box center [833, 151] width 41 height 24
